Goal: Task Accomplishment & Management: Manage account settings

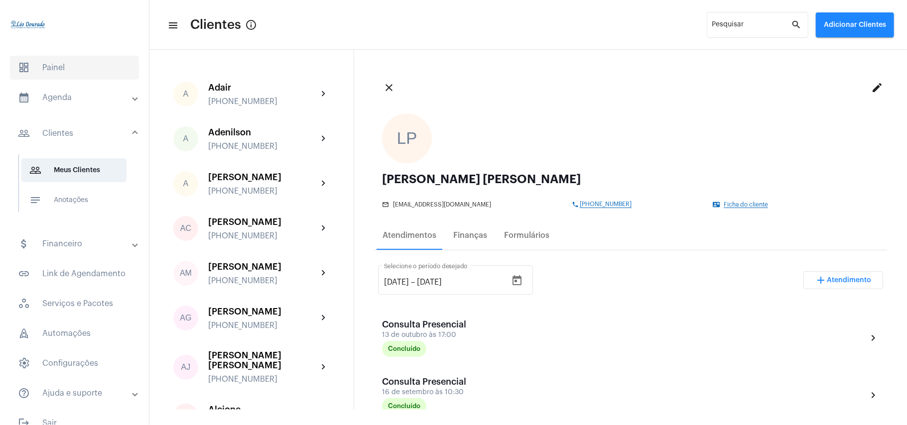
scroll to position [133, 0]
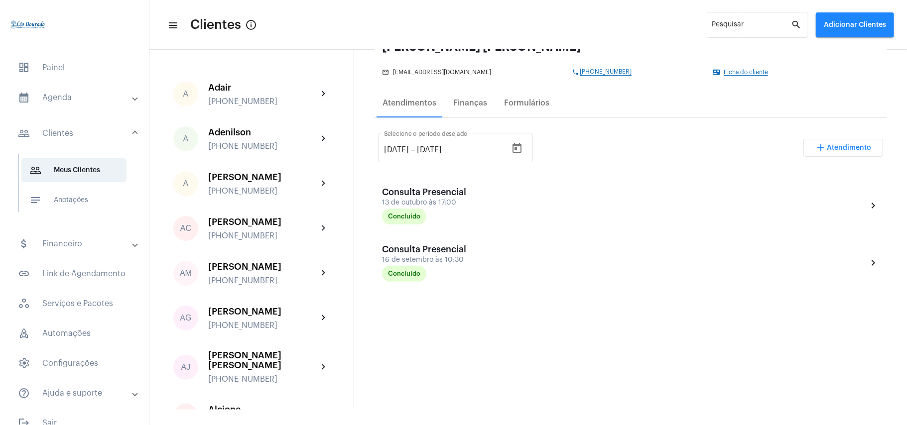
click at [54, 104] on mat-expansion-panel-header "calendar_month_outlined Agenda" at bounding box center [77, 98] width 143 height 24
click at [58, 138] on span "calendar_month_outlined Calendário" at bounding box center [73, 139] width 105 height 24
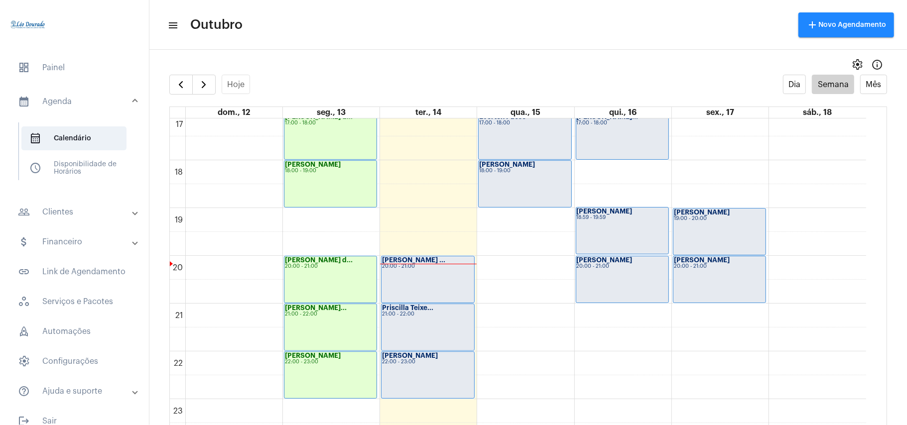
scroll to position [821, 0]
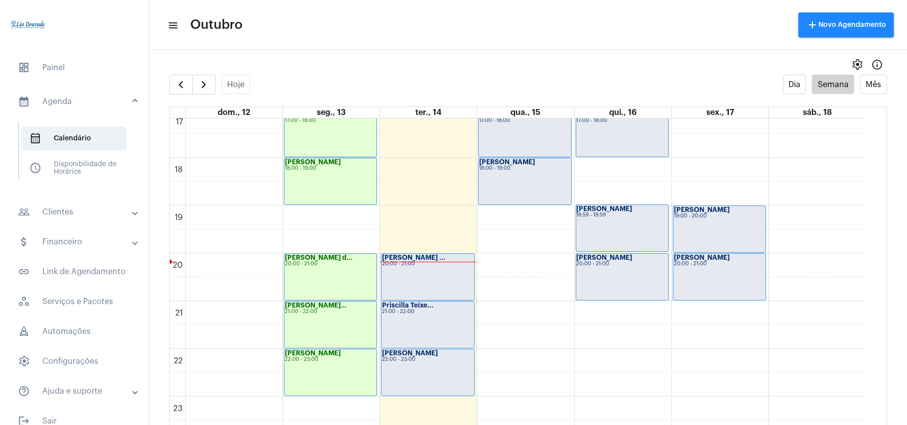
click at [401, 286] on div "[PERSON_NAME] ... 20:00 - 21:00" at bounding box center [428, 277] width 92 height 46
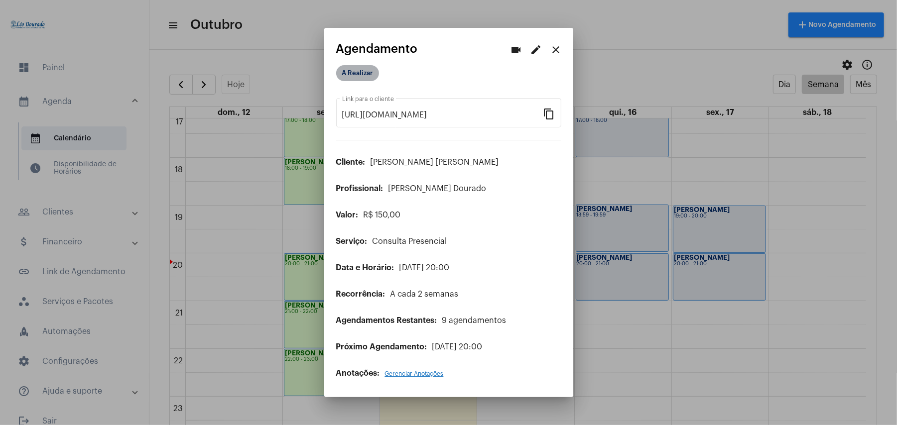
click at [364, 73] on mat-chip "A Realizar" at bounding box center [357, 73] width 43 height 16
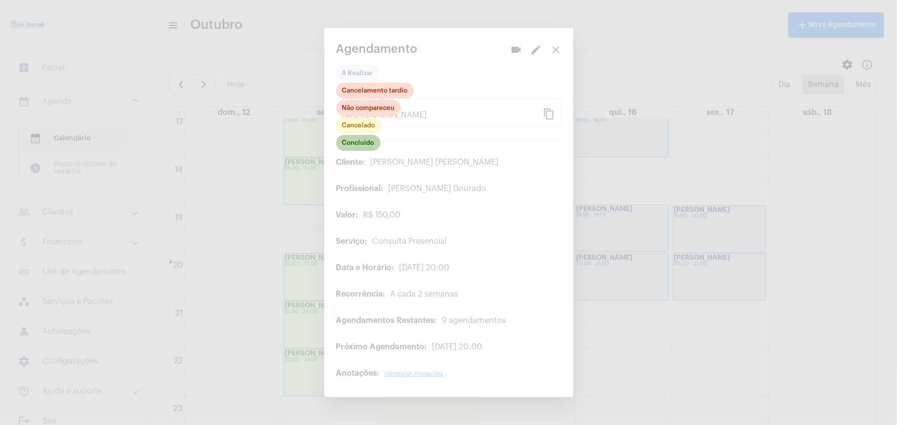
click at [364, 147] on mat-chip "Concluído" at bounding box center [358, 143] width 44 height 16
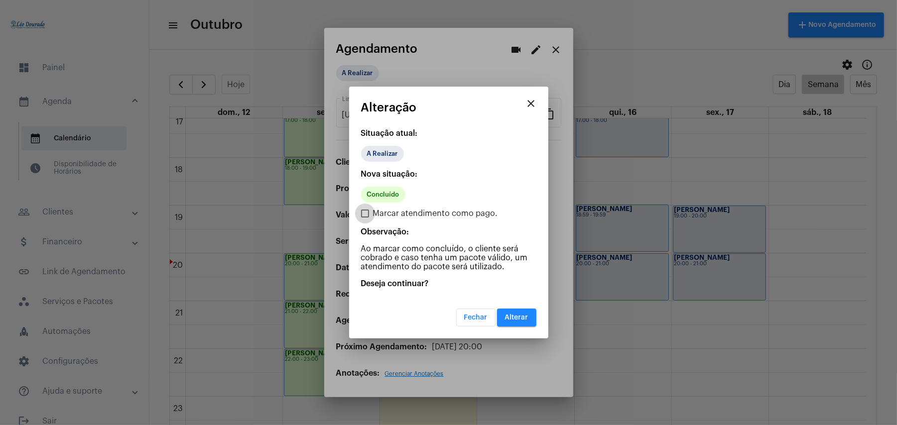
click at [378, 211] on span "Marcar atendimento como pago." at bounding box center [435, 214] width 125 height 12
click at [365, 218] on input "Marcar atendimento como pago." at bounding box center [365, 218] width 0 height 0
checkbox input "true"
click at [517, 315] on span "Alterar" at bounding box center [516, 317] width 23 height 7
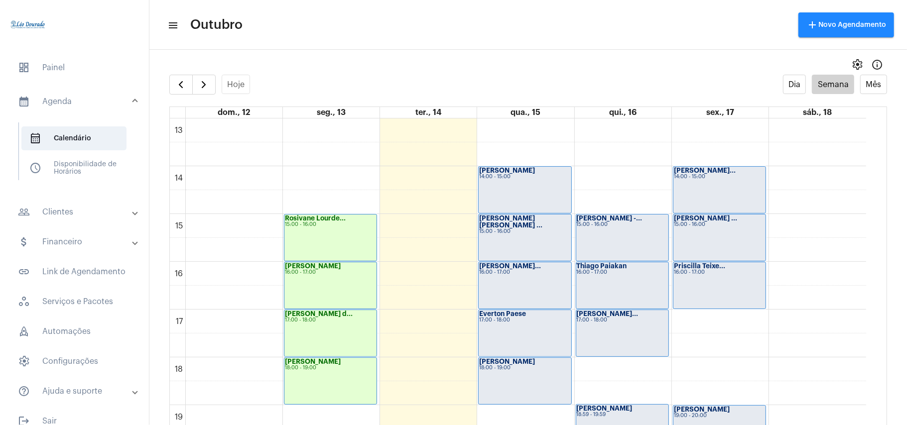
scroll to position [622, 0]
